Goal: Register for event/course

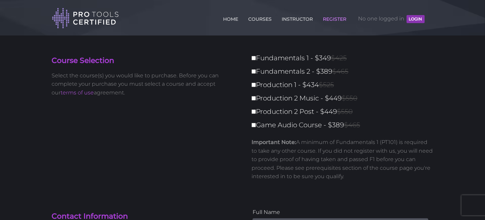
scroll to position [33, 0]
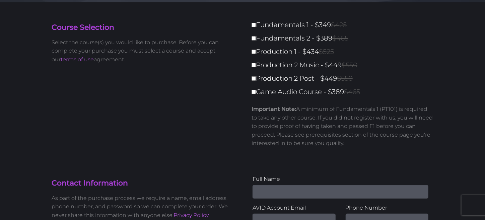
click at [296, 93] on label "Game Audio Course - $389 $465" at bounding box center [345, 92] width 186 height 12
click at [256, 93] on input "Game Audio Course - $389 $465" at bounding box center [254, 92] width 4 height 4
checkbox input "true"
type input "389"
click at [296, 93] on label "Game Audio Course - $389 $465" at bounding box center [345, 92] width 186 height 12
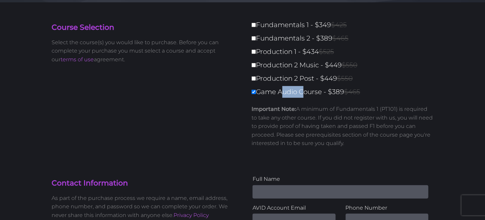
click at [256, 93] on input "Game Audio Course - $389 $465" at bounding box center [254, 92] width 4 height 4
checkbox input "false"
type input "0"
click at [328, 154] on div "Fundamentals 1 - $349 $425 Fundamentals 2 - $389 $465 Production 1 - $434 $525 …" at bounding box center [340, 88] width 196 height 139
click at [279, 127] on p "Important Note: A minimum of Fundamentals 1 (PT101) is required to take any oth…" at bounding box center [343, 126] width 182 height 43
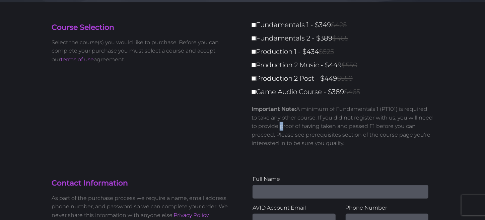
click at [279, 127] on p "Important Note: A minimum of Fundamentals 1 (PT101) is required to take any oth…" at bounding box center [343, 126] width 182 height 43
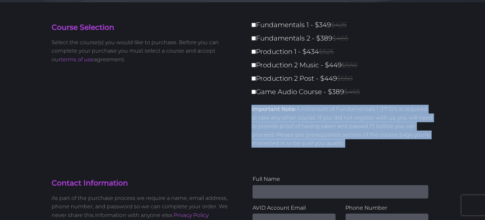
click at [279, 127] on p "Important Note: A minimum of Fundamentals 1 (PT101) is required to take any oth…" at bounding box center [343, 126] width 182 height 43
click at [352, 135] on p "Important Note: A minimum of Fundamentals 1 (PT101) is required to take any oth…" at bounding box center [343, 126] width 182 height 43
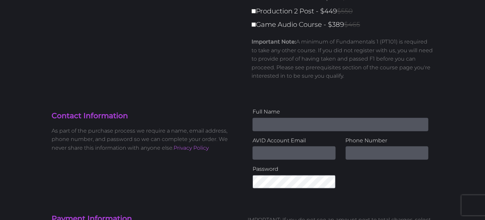
scroll to position [0, 0]
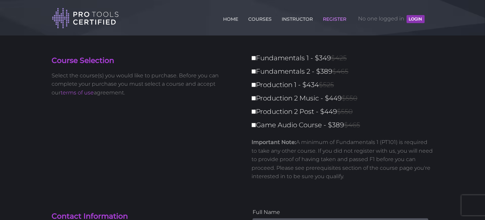
click at [101, 83] on p "Select the course(s) you would like to purchase. Before you can complete your p…" at bounding box center [145, 84] width 186 height 26
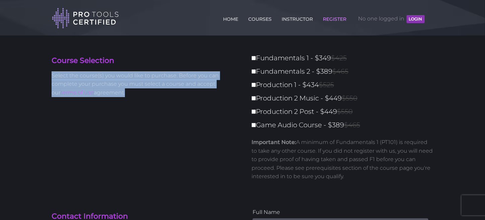
click at [101, 83] on p "Select the course(s) you would like to purchase. Before you can complete your p…" at bounding box center [145, 84] width 186 height 26
click at [160, 99] on div "Course Selection Select the course(s) you would like to purchase. Before you ca…" at bounding box center [145, 77] width 196 height 50
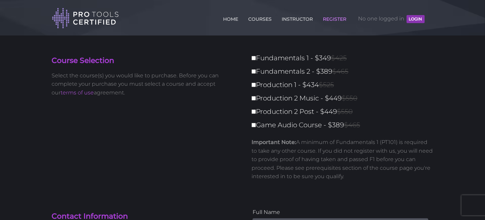
scroll to position [201, 0]
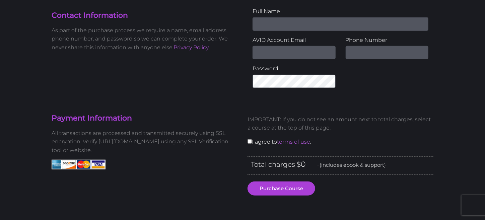
click at [81, 24] on div "Contact Information As part of the purchase process we require a name, email ad…" at bounding box center [145, 32] width 196 height 50
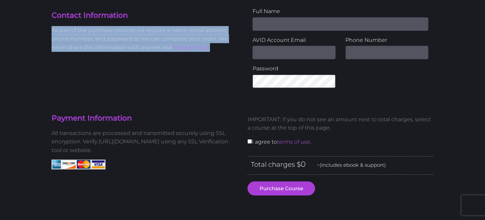
click at [81, 24] on div "Contact Information As part of the purchase process we require a name, email ad…" at bounding box center [145, 32] width 196 height 50
click at [111, 72] on div "Contact Information As part of the purchase process we require a name, email ad…" at bounding box center [243, 50] width 392 height 86
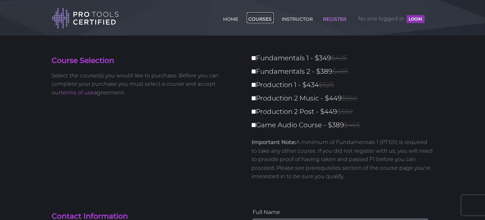
click at [266, 15] on link "COURSES" at bounding box center [260, 17] width 27 height 11
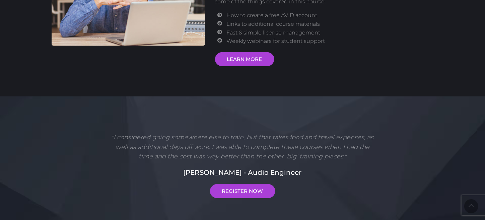
scroll to position [234, 0]
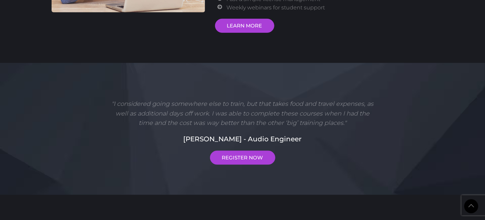
click at [252, 28] on link "LEARN MORE" at bounding box center [244, 26] width 59 height 14
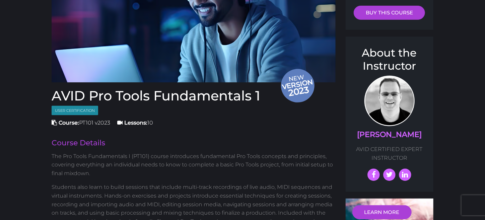
scroll to position [134, 0]
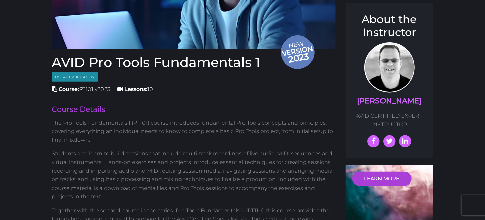
click at [181, 171] on p "Students also learn to build sessions that include multi-track recordings of li…" at bounding box center [194, 175] width 284 height 52
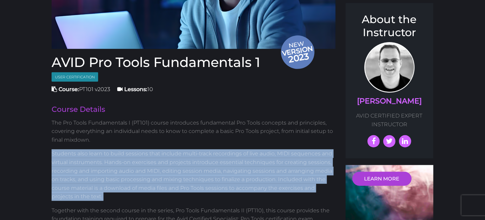
click at [181, 171] on p "Students also learn to build sessions that include multi-track recordings of li…" at bounding box center [194, 175] width 284 height 52
click at [250, 196] on p "Students also learn to build sessions that include multi-track recordings of li…" at bounding box center [194, 175] width 284 height 52
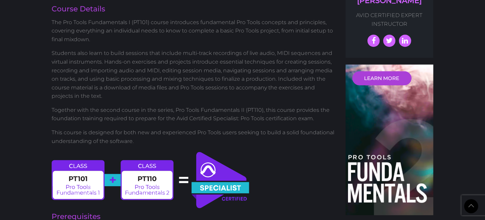
scroll to position [301, 0]
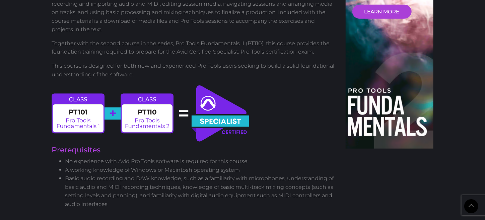
click at [228, 120] on img at bounding box center [151, 113] width 199 height 59
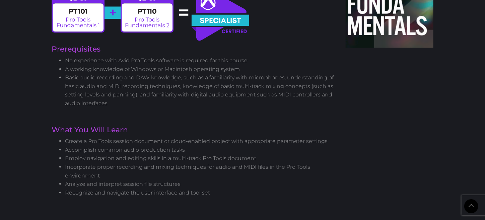
click at [164, 147] on li "Accomplish common audio production tasks" at bounding box center [200, 150] width 271 height 9
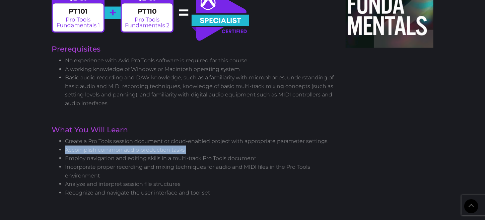
click at [164, 147] on li "Accomplish common audio production tasks" at bounding box center [200, 150] width 271 height 9
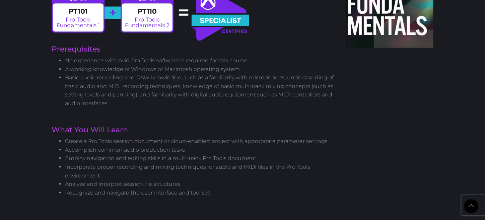
click at [164, 159] on li "Employ navigation and editing skills in a multi-track Pro Tools document" at bounding box center [200, 158] width 271 height 9
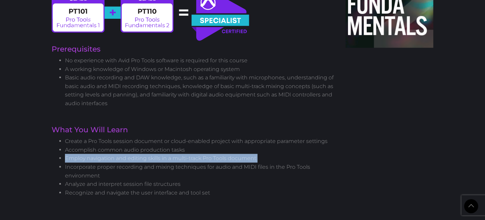
click at [164, 159] on li "Employ navigation and editing skills in a multi-track Pro Tools document" at bounding box center [200, 158] width 271 height 9
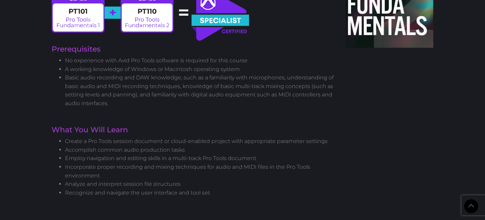
click at [211, 186] on li "Analyze and interpret session file structures" at bounding box center [200, 184] width 271 height 9
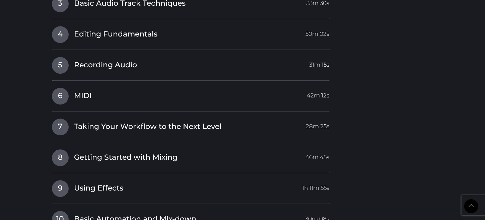
scroll to position [971, 0]
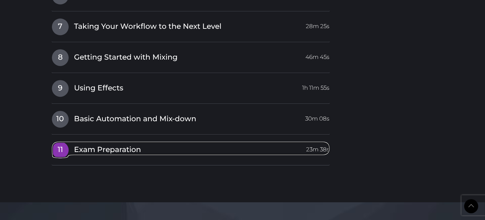
click at [107, 145] on span "Exam Preparation" at bounding box center [107, 150] width 67 height 10
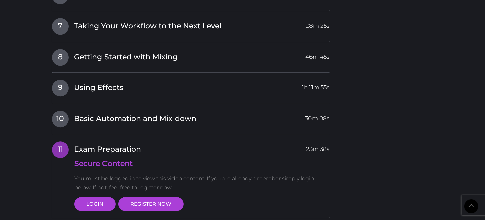
scroll to position [860, 0]
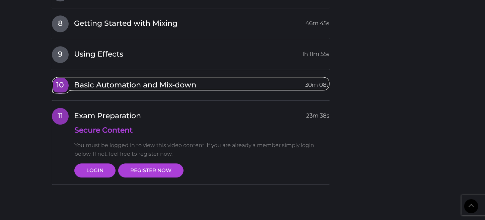
click at [200, 81] on link "10 Basic Automation and Mix-down 30m 08s" at bounding box center [191, 84] width 278 height 14
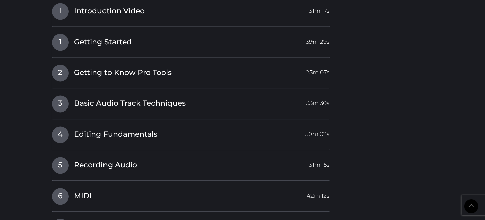
scroll to position [793, 0]
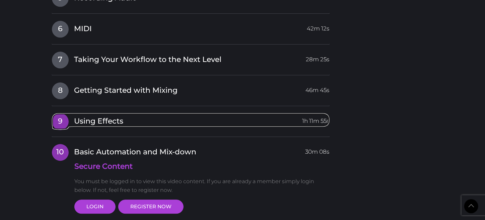
click at [234, 123] on link "9 Using Effects 1h 11m 55s" at bounding box center [191, 120] width 278 height 14
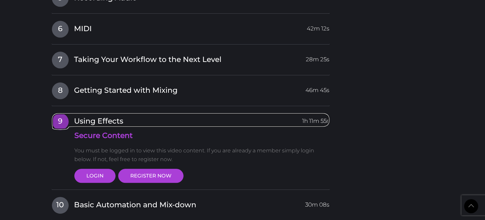
click at [234, 123] on link "9 Using Effects 1h 11m 55s" at bounding box center [191, 120] width 278 height 14
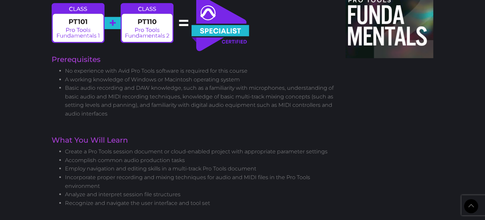
scroll to position [358, 0]
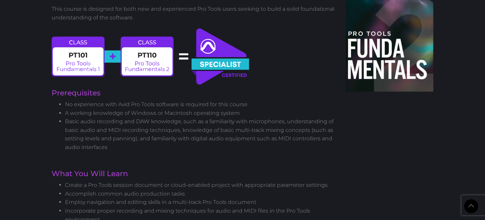
click at [230, 64] on img at bounding box center [151, 56] width 199 height 59
drag, startPoint x: 230, startPoint y: 64, endPoint x: 202, endPoint y: 54, distance: 30.0
click at [202, 54] on img at bounding box center [151, 56] width 199 height 59
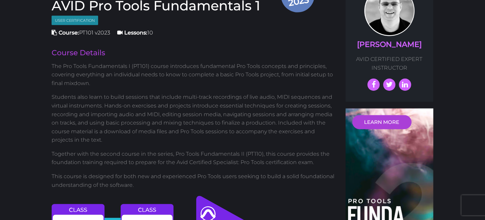
scroll to position [57, 0]
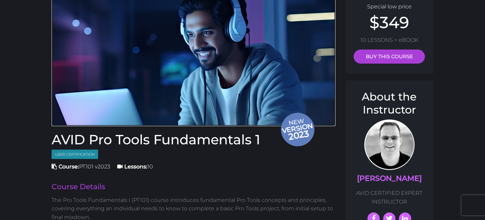
click at [300, 127] on span "version" at bounding box center [297, 128] width 33 height 9
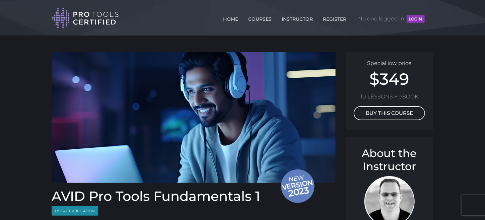
click at [383, 118] on link "BUY THIS COURSE" at bounding box center [389, 113] width 71 height 14
